Goal: Task Accomplishment & Management: Use online tool/utility

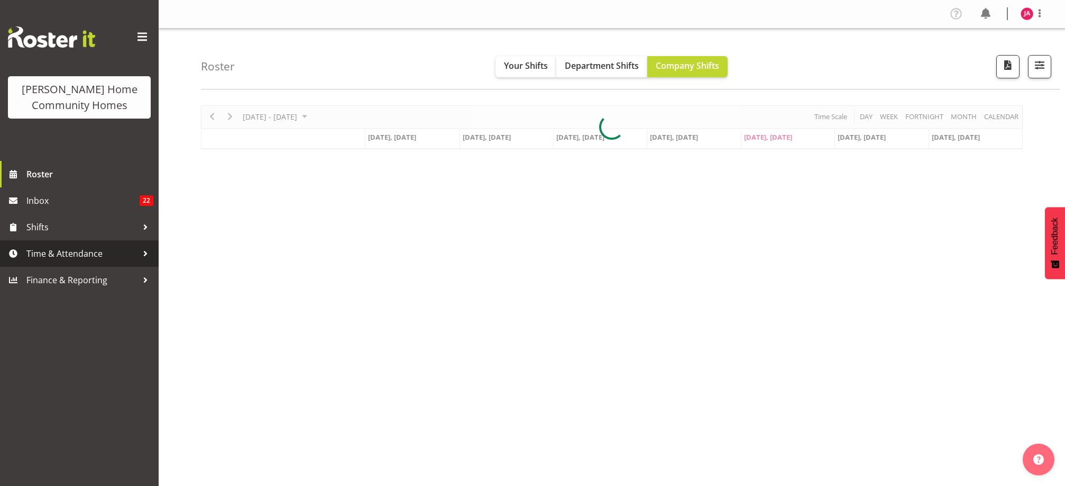
click at [79, 250] on span "Time & Attendance" at bounding box center [81, 253] width 111 height 16
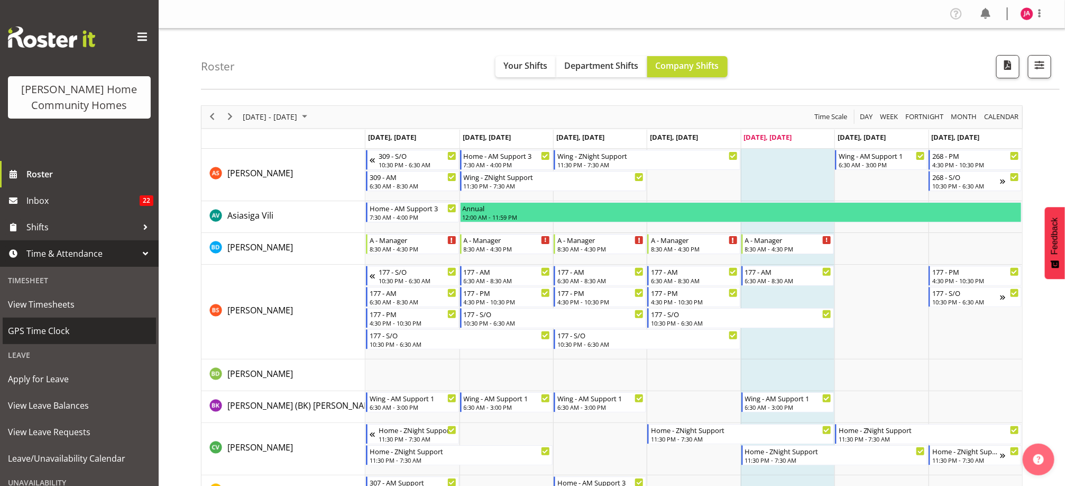
click at [61, 332] on span "GPS Time Clock" at bounding box center [79, 331] width 143 height 16
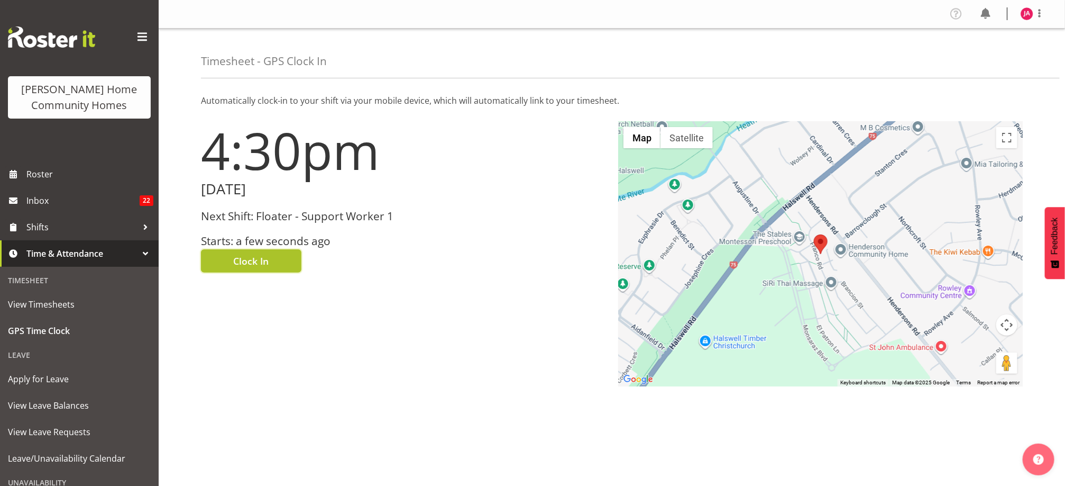
click at [272, 263] on button "Clock In" at bounding box center [251, 260] width 101 height 23
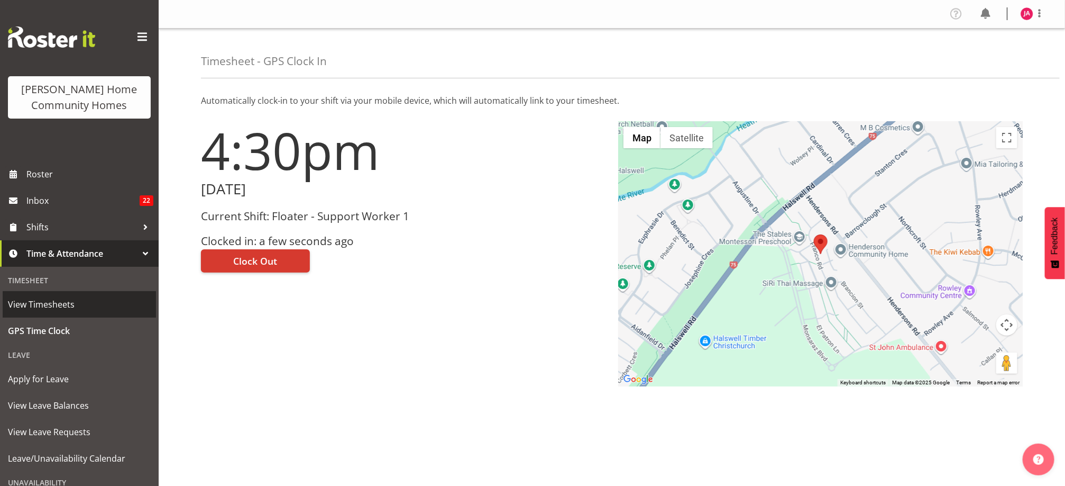
click at [67, 304] on span "View Timesheets" at bounding box center [79, 304] width 143 height 16
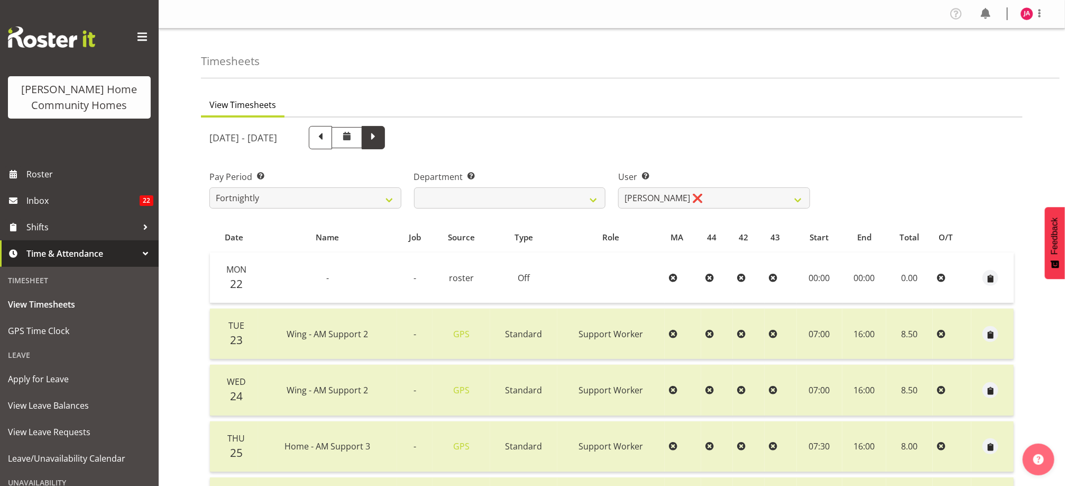
click at [385, 148] on span at bounding box center [373, 137] width 23 height 23
select select
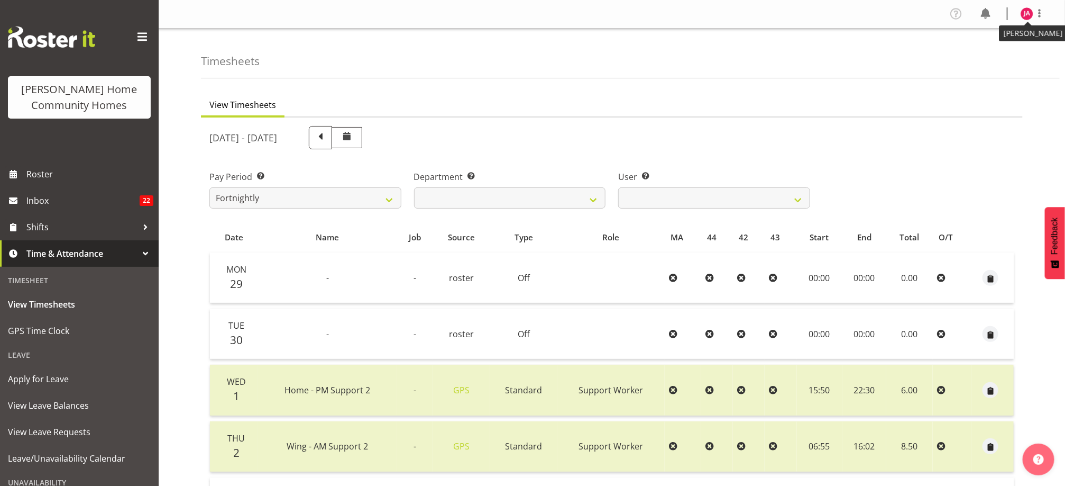
click at [1032, 13] on img at bounding box center [1027, 13] width 13 height 13
click at [985, 51] on link "Log Out" at bounding box center [996, 55] width 102 height 19
